Goal: Transaction & Acquisition: Purchase product/service

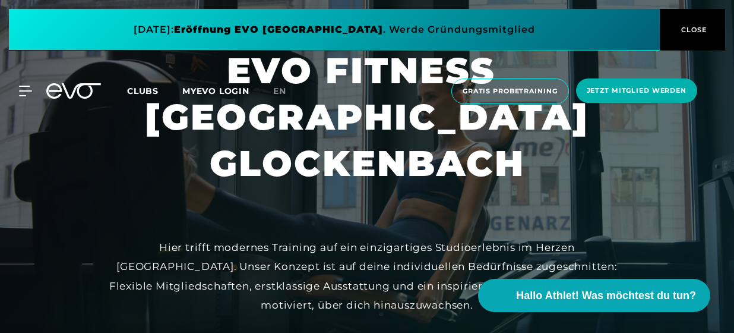
click at [504, 31] on span at bounding box center [334, 30] width 651 height 42
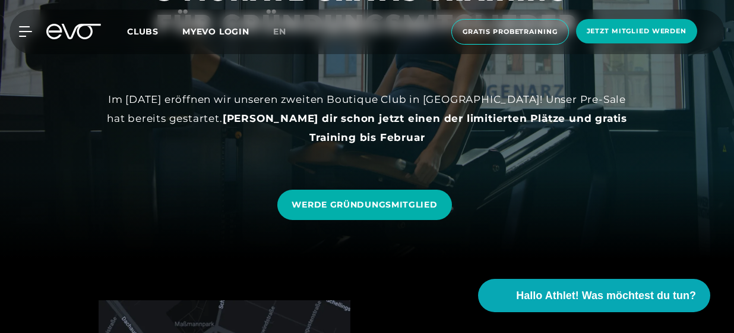
scroll to position [94, 0]
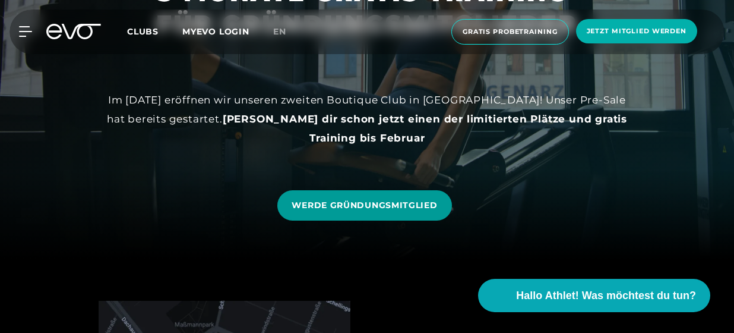
click at [402, 194] on link "WERDE GRÜNDUNGSMITGLIED" at bounding box center [364, 205] width 174 height 30
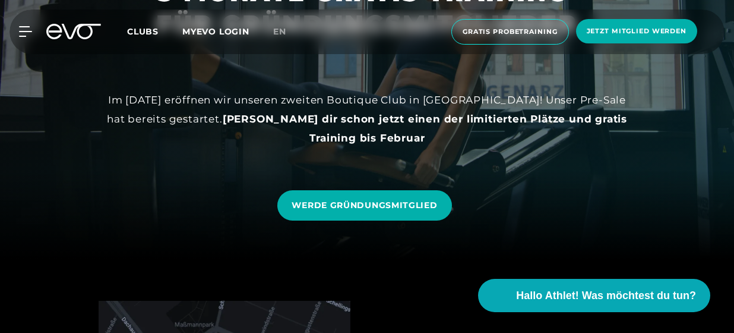
scroll to position [0, 0]
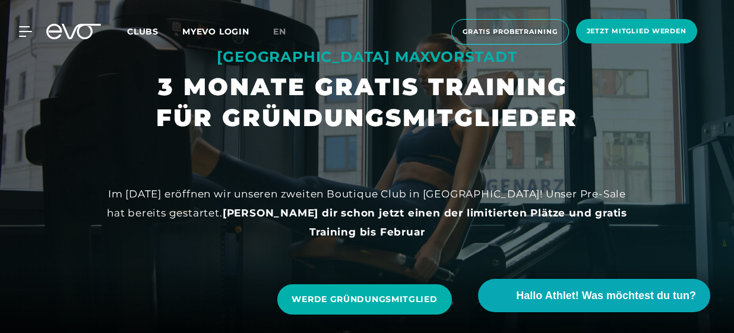
click at [142, 33] on span "Clubs" at bounding box center [142, 31] width 31 height 11
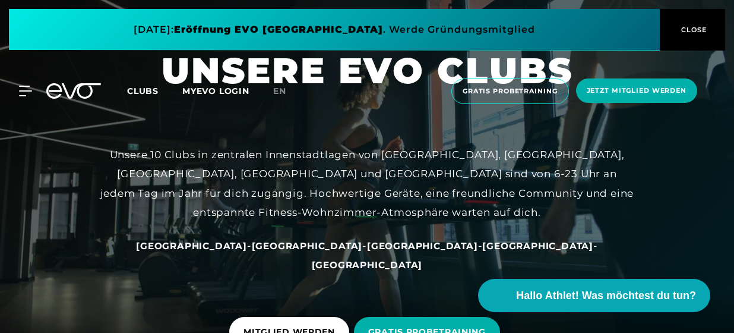
click at [149, 90] on span "Clubs" at bounding box center [142, 91] width 31 height 11
click at [17, 89] on div at bounding box center [19, 91] width 36 height 11
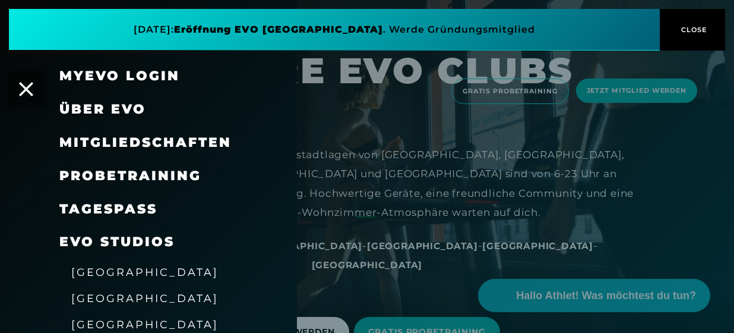
click at [124, 141] on span "Mitgliedschaften" at bounding box center [145, 142] width 172 height 16
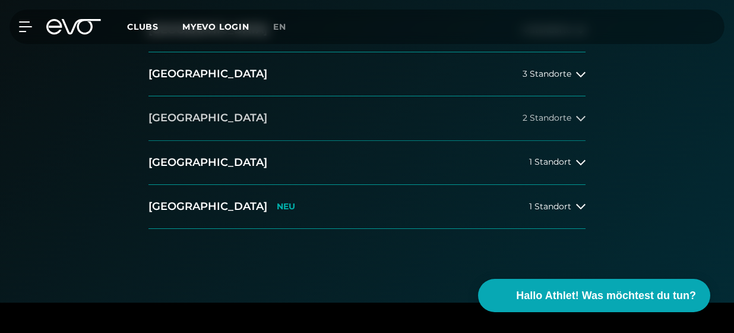
scroll to position [308, 0]
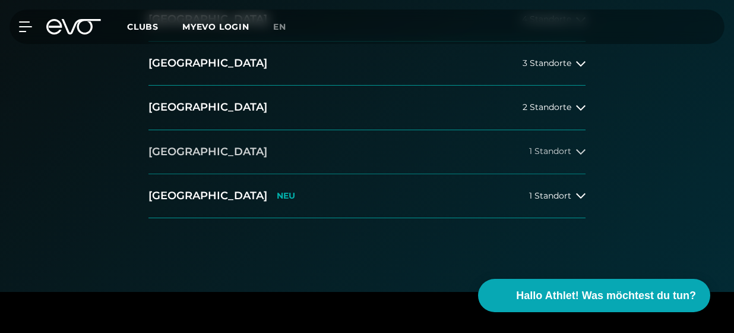
click at [564, 157] on button "[GEOGRAPHIC_DATA] 1 Standort" at bounding box center [367, 152] width 437 height 44
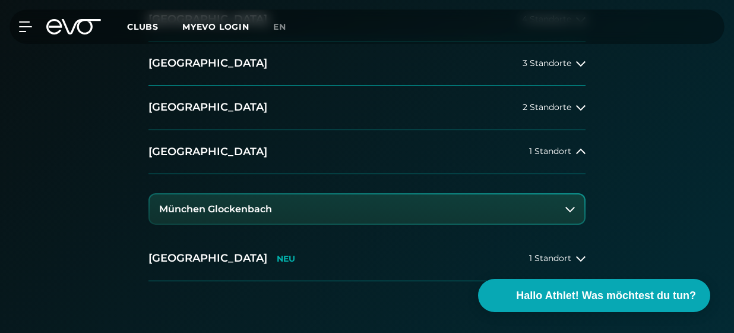
click at [415, 206] on button "München Glockenbach" at bounding box center [367, 209] width 435 height 30
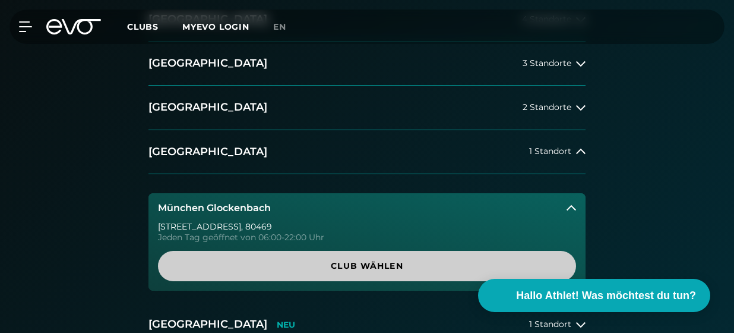
click at [371, 272] on span "Club wählen" at bounding box center [367, 266] width 418 height 30
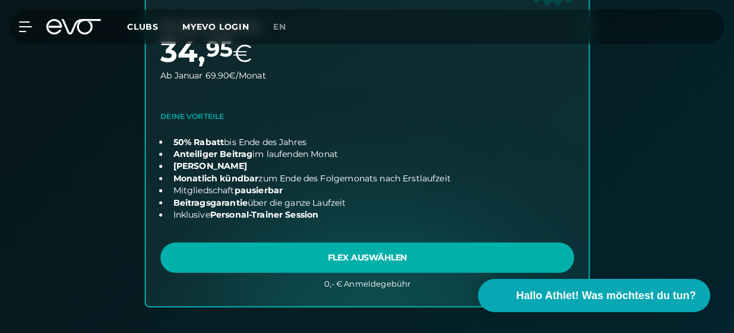
scroll to position [896, 0]
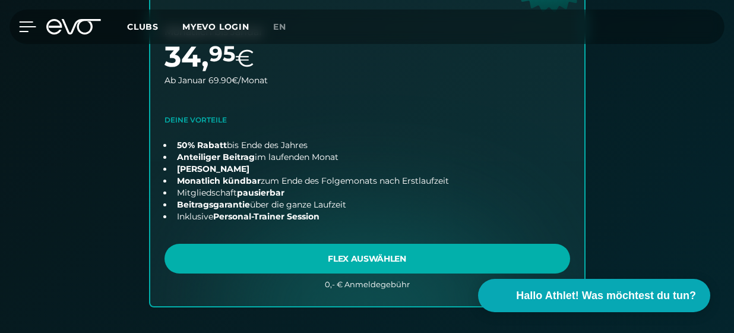
click at [20, 28] on icon at bounding box center [27, 26] width 17 height 11
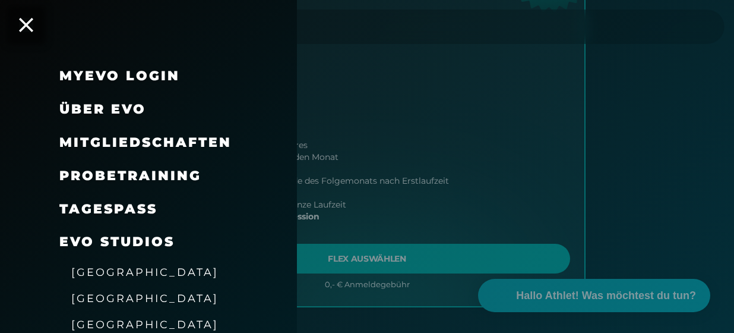
click at [140, 141] on span "Mitgliedschaften" at bounding box center [145, 142] width 172 height 16
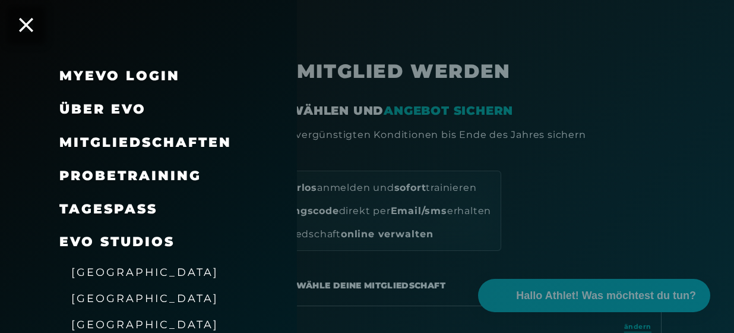
click at [397, 155] on div at bounding box center [367, 166] width 734 height 333
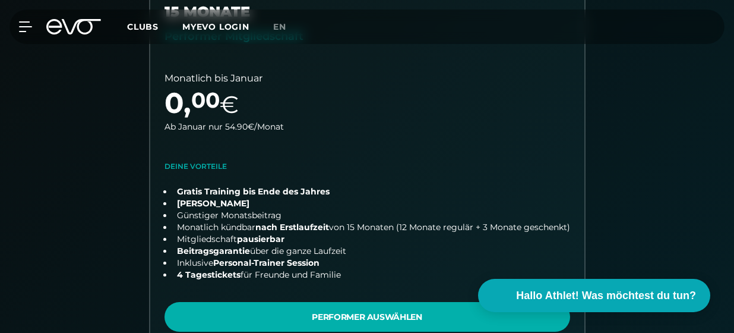
scroll to position [459, 0]
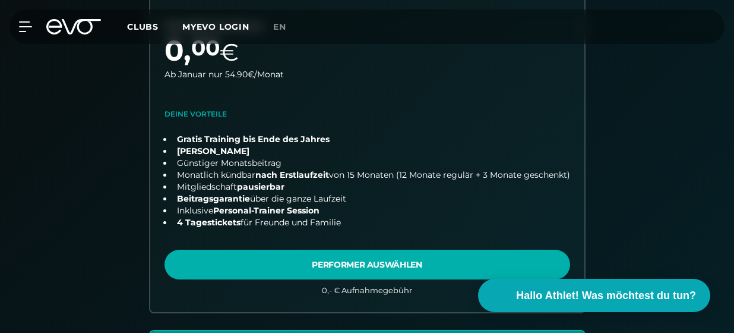
click at [386, 216] on link "choose plan" at bounding box center [367, 113] width 434 height 400
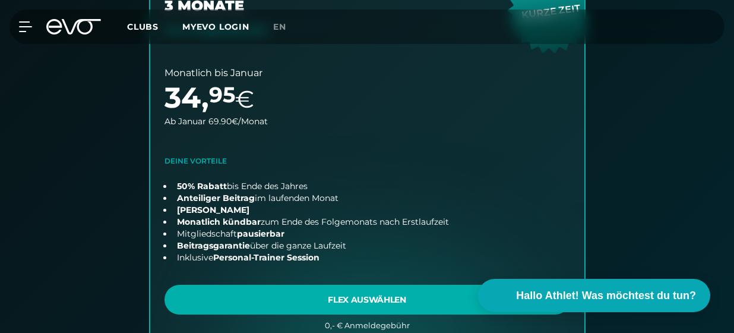
scroll to position [860, 0]
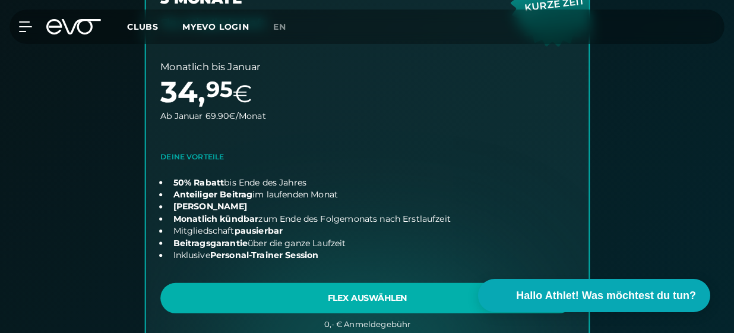
click at [375, 289] on link "choose plan" at bounding box center [367, 136] width 443 height 420
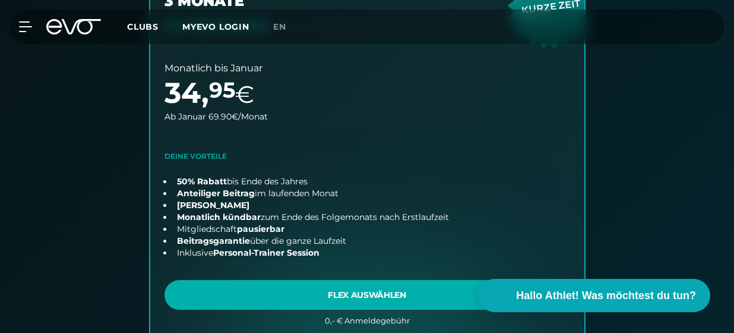
click at [143, 27] on span "Clubs" at bounding box center [142, 26] width 31 height 11
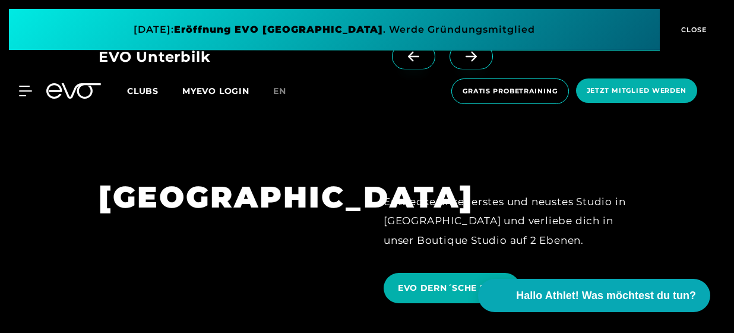
scroll to position [2197, 0]
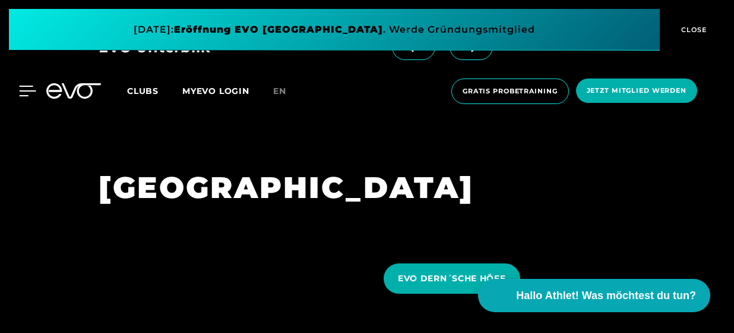
click at [30, 89] on icon at bounding box center [27, 91] width 17 height 11
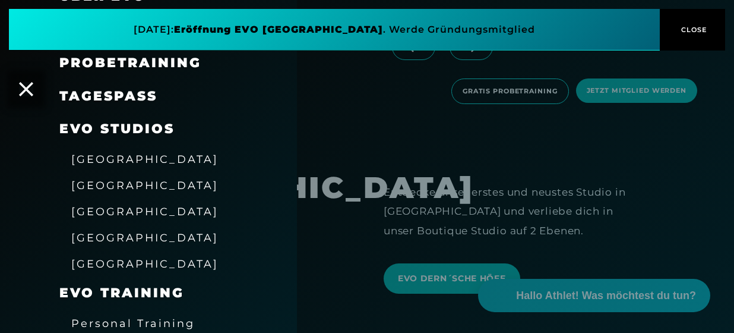
scroll to position [0, 0]
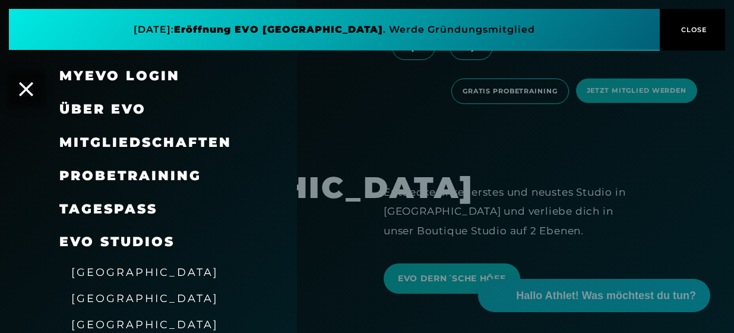
click at [103, 102] on span "Über EVO" at bounding box center [102, 109] width 87 height 16
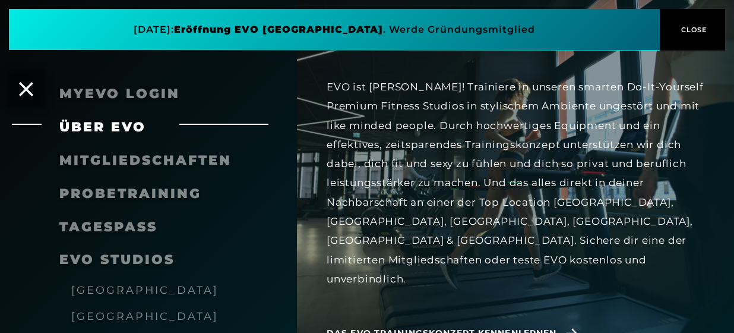
scroll to position [2309, 0]
click at [437, 327] on span "Das EVO Trainingskonzept kennenlernen" at bounding box center [442, 333] width 230 height 12
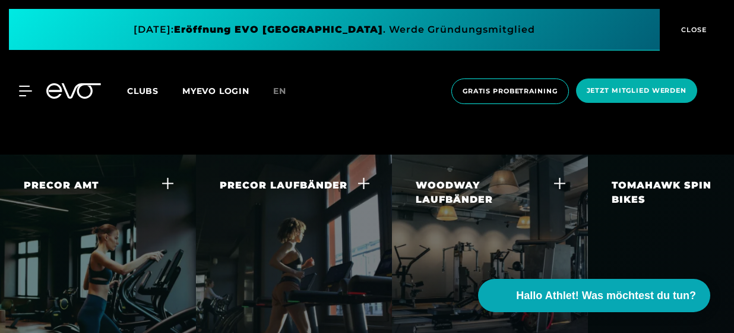
scroll to position [2140, 0]
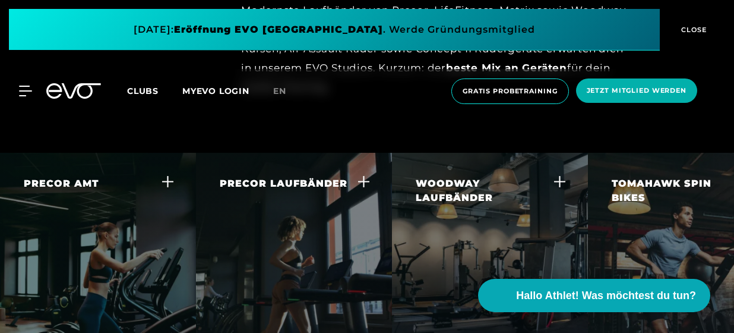
click at [569, 153] on div "WOODWAY LAUFBÄNDER Die Woodway Laufbänder sind der goldene Standard für Laufbän…" at bounding box center [490, 259] width 196 height 213
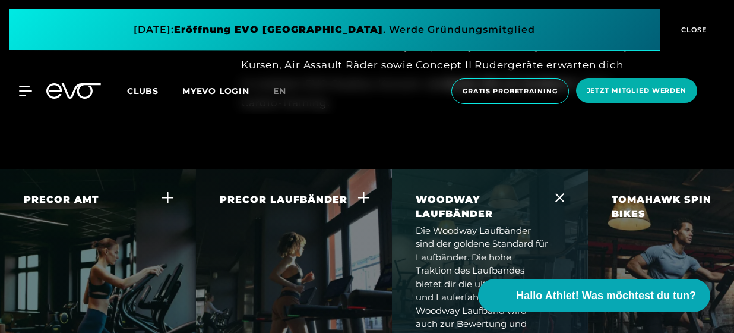
scroll to position [2123, 0]
click at [557, 194] on icon at bounding box center [559, 198] width 9 height 9
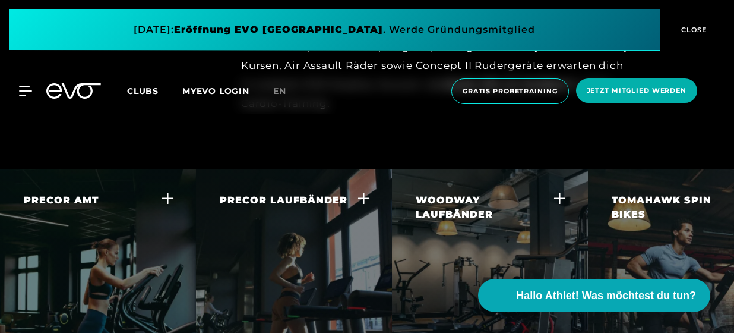
click at [557, 193] on div at bounding box center [559, 200] width 9 height 14
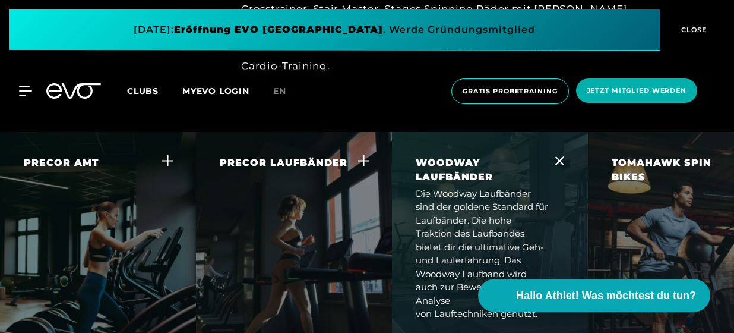
scroll to position [2151, 0]
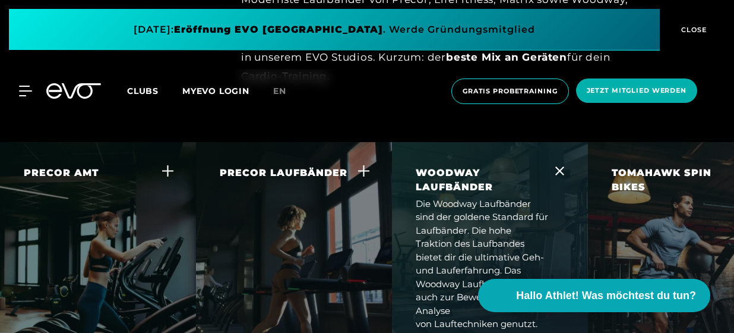
click at [572, 142] on div "WOODWAY LAUFBÄNDER Die Woodway Laufbänder sind der goldene Standard für Laufbän…" at bounding box center [490, 248] width 196 height 213
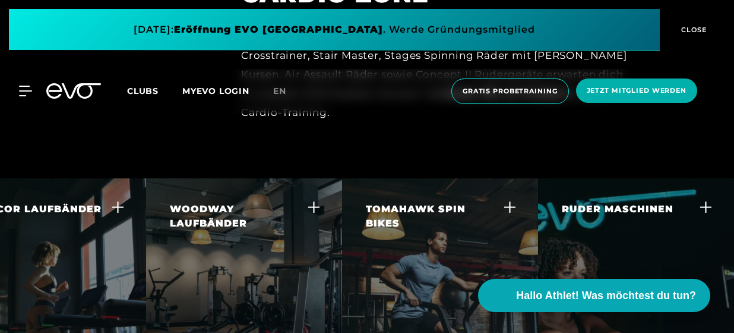
scroll to position [2115, 0]
click at [509, 200] on icon at bounding box center [510, 206] width 12 height 12
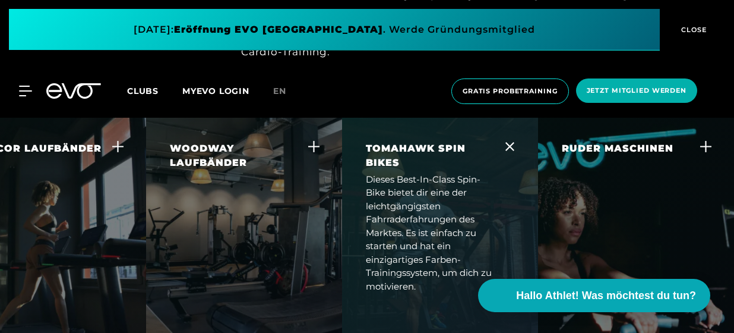
scroll to position [2158, 0]
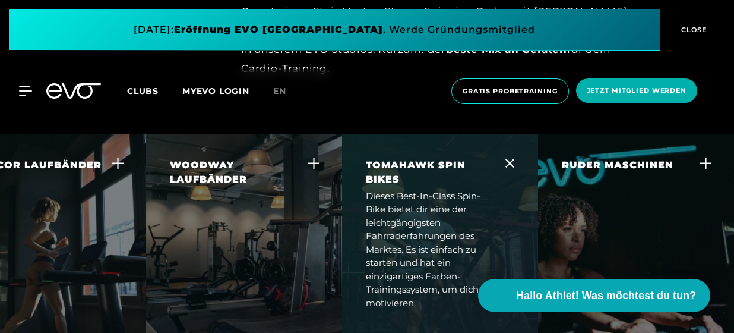
click at [512, 159] on icon at bounding box center [510, 163] width 9 height 9
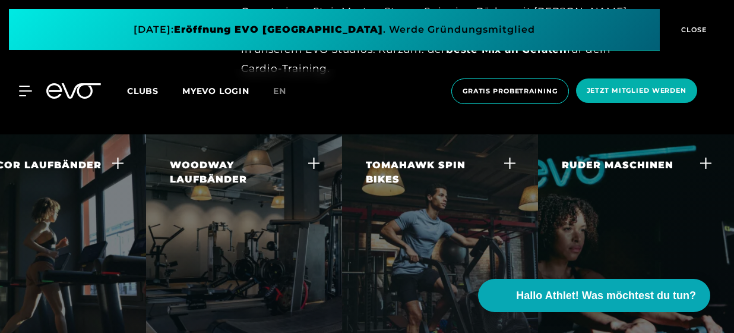
click at [709, 157] on icon at bounding box center [706, 163] width 12 height 12
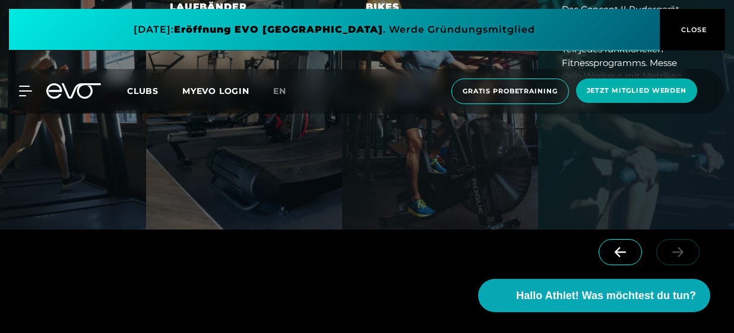
scroll to position [2338, 0]
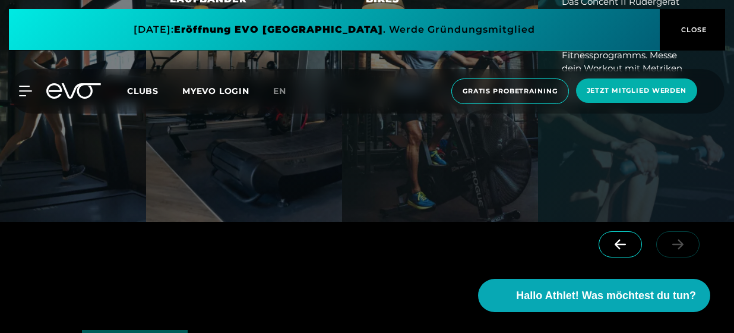
click at [615, 239] on icon at bounding box center [620, 244] width 21 height 11
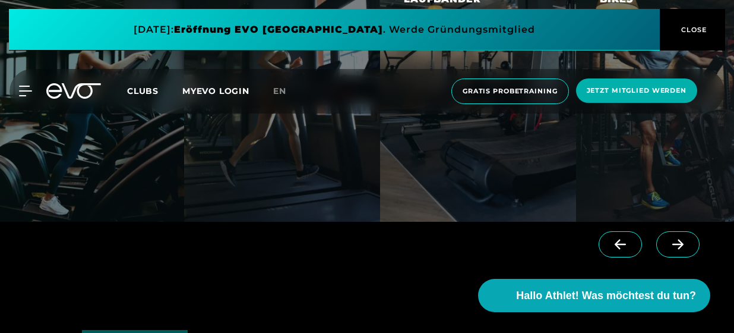
scroll to position [0, 0]
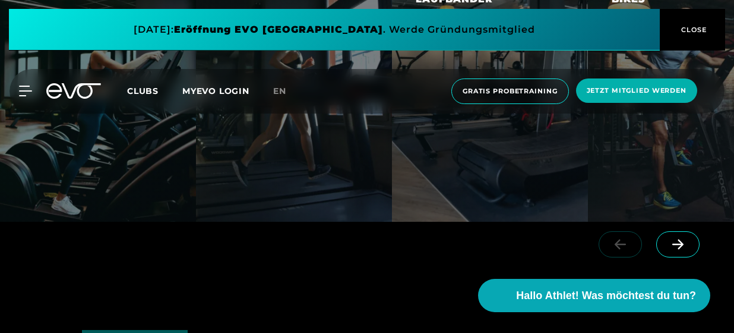
drag, startPoint x: 615, startPoint y: 201, endPoint x: 264, endPoint y: 239, distance: 353.8
click at [264, 239] on div at bounding box center [367, 255] width 734 height 67
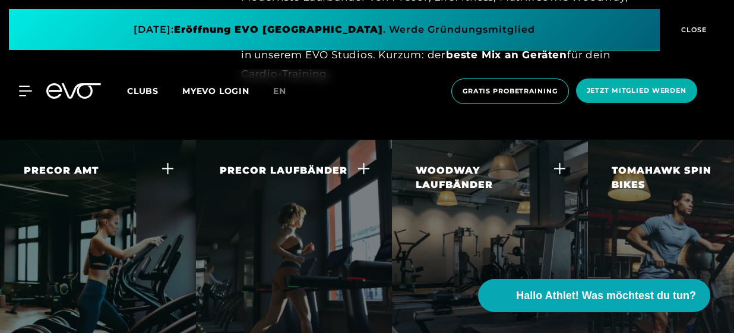
scroll to position [2152, 0]
click at [166, 163] on icon at bounding box center [168, 169] width 12 height 12
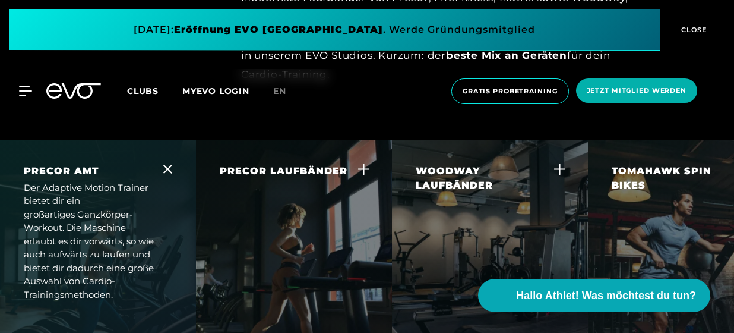
click at [165, 165] on icon at bounding box center [167, 169] width 9 height 9
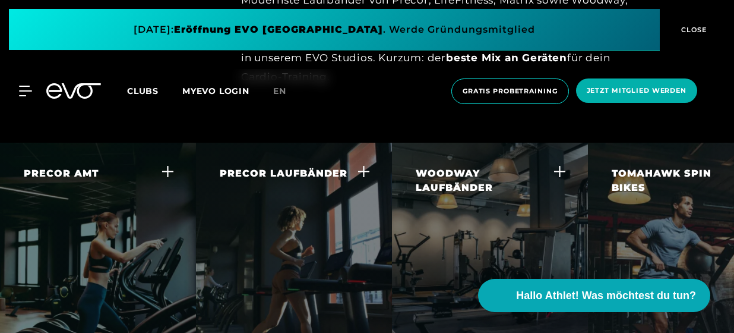
scroll to position [2149, 0]
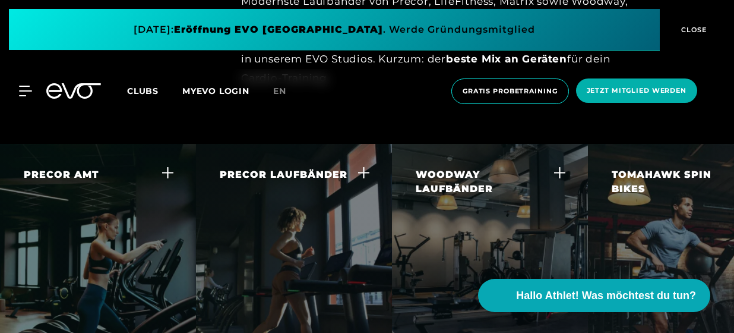
click at [350, 168] on div "PRECOR LAUFBÄNDER" at bounding box center [287, 175] width 134 height 14
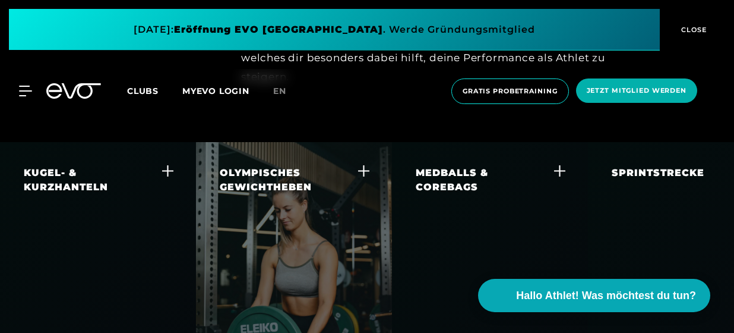
scroll to position [2925, 0]
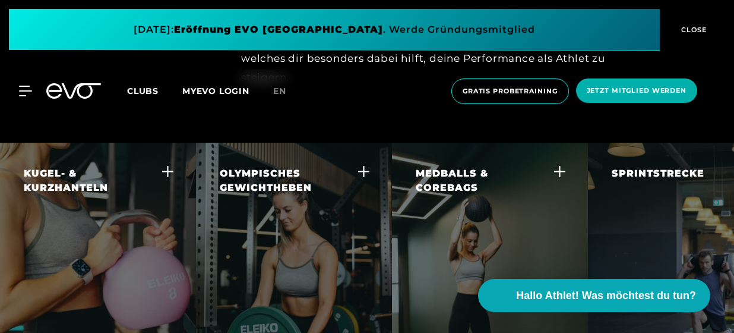
click at [562, 165] on icon at bounding box center [560, 171] width 12 height 12
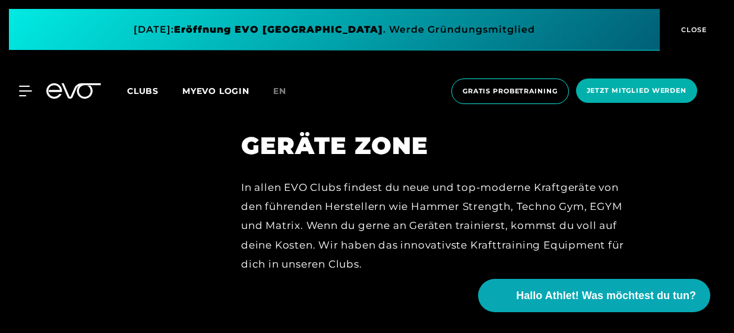
scroll to position [4932, 0]
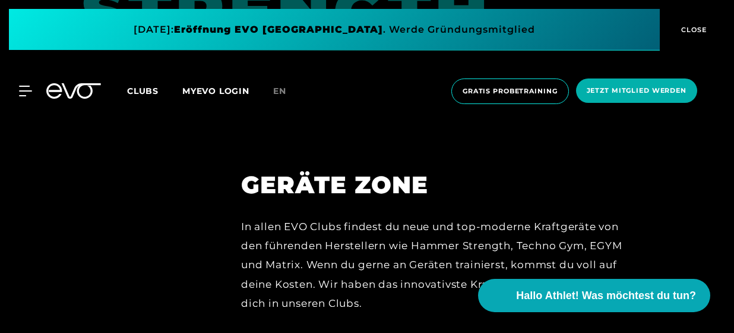
click at [160, 86] on link "Clubs" at bounding box center [154, 90] width 55 height 11
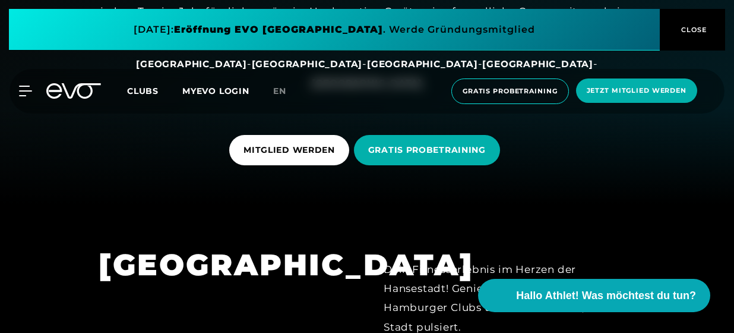
scroll to position [183, 0]
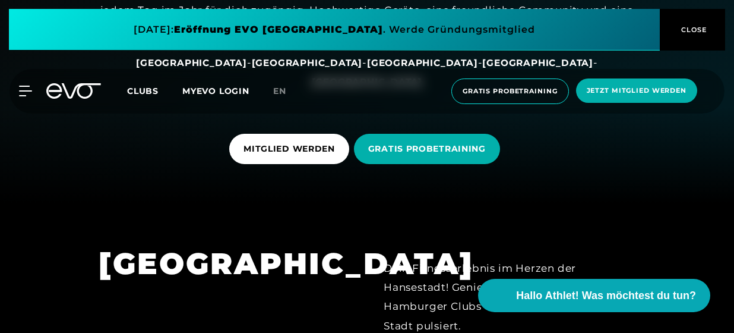
click at [46, 86] on icon at bounding box center [73, 90] width 55 height 15
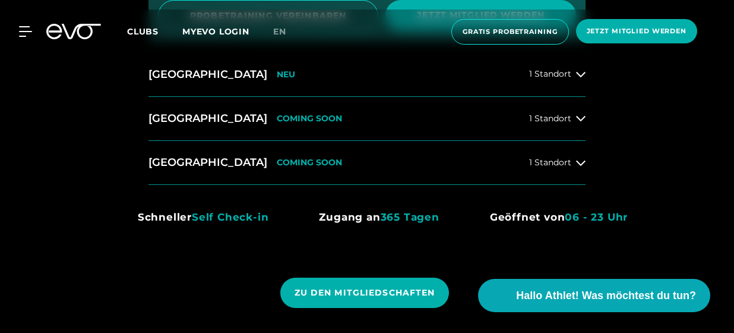
scroll to position [801, 0]
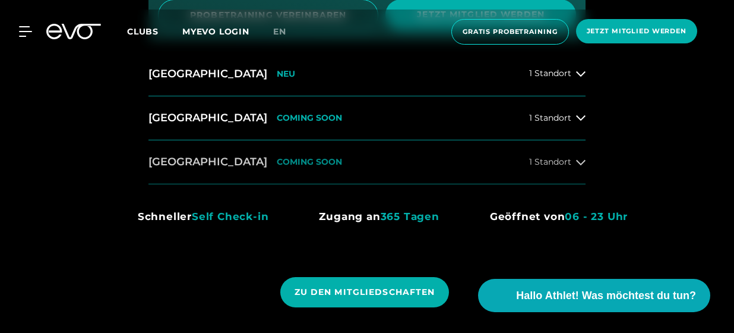
click at [560, 162] on span "1 Standort" at bounding box center [550, 161] width 42 height 9
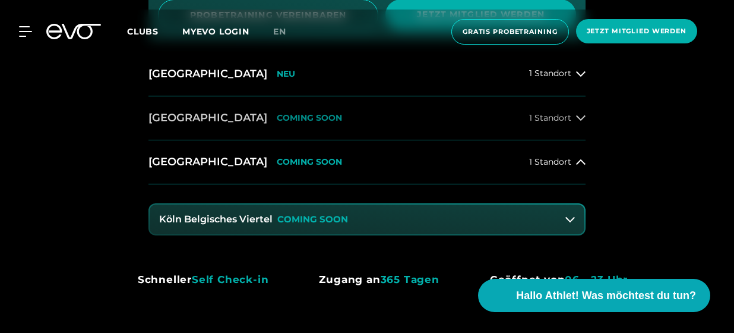
click at [570, 117] on span "1 Standort" at bounding box center [550, 117] width 42 height 9
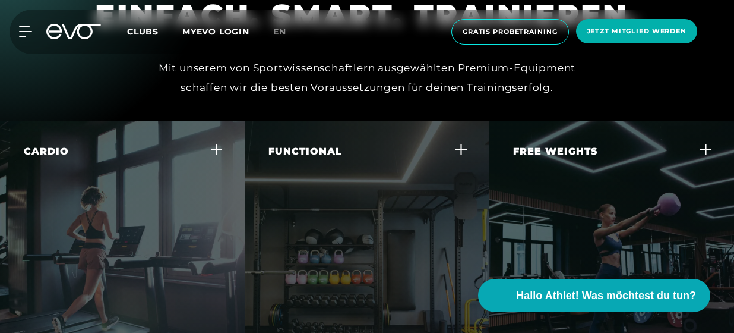
scroll to position [3301, 0]
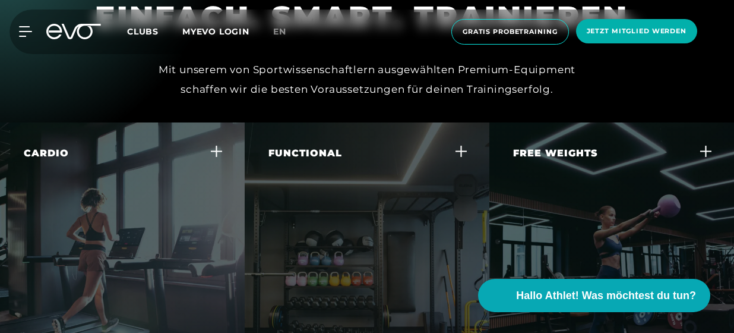
click at [713, 122] on div "Free Weights Baue gezielt Muskelmasse auf und verbessere deine Kraft und Stabil…" at bounding box center [612, 255] width 245 height 267
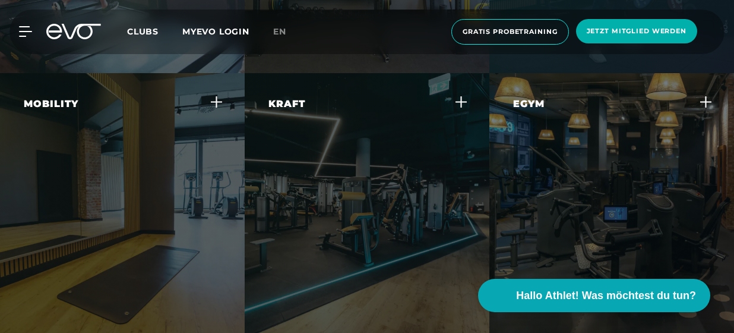
scroll to position [3617, 0]
click at [703, 97] on div at bounding box center [706, 104] width 9 height 14
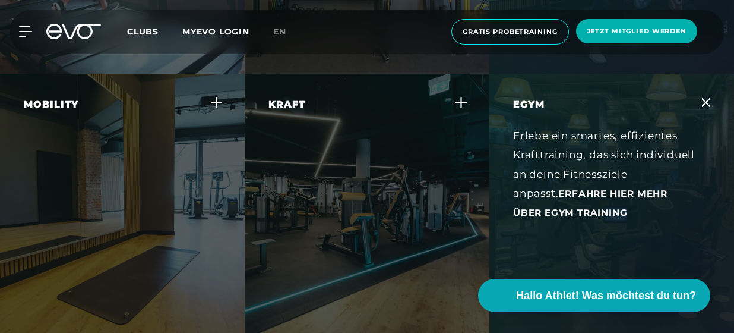
click at [460, 74] on div "Kraft Steigere deine Muskelkraft und -ausdauer mit effektiven Krafttrainingsger…" at bounding box center [367, 207] width 245 height 267
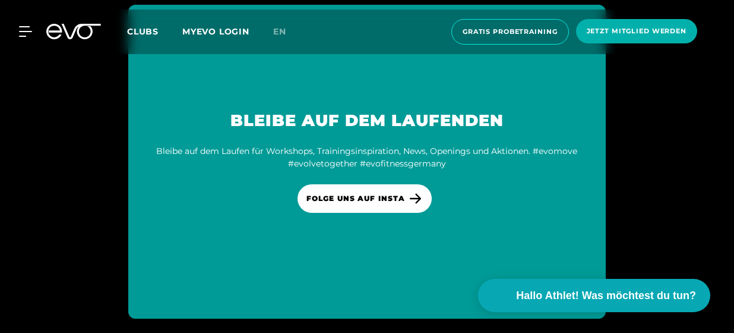
scroll to position [6937, 0]
